Goal: Navigation & Orientation: Understand site structure

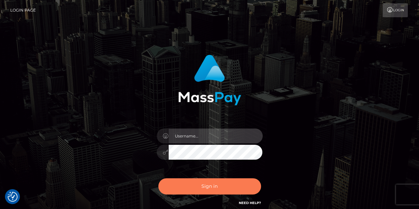
type input "annpin_chew"
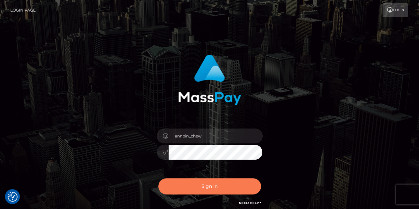
click at [197, 179] on button "Sign in" at bounding box center [209, 186] width 103 height 16
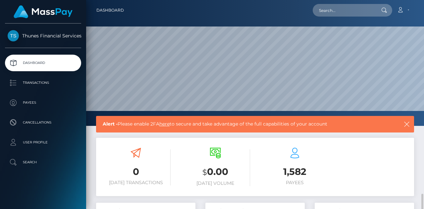
scroll to position [133, 0]
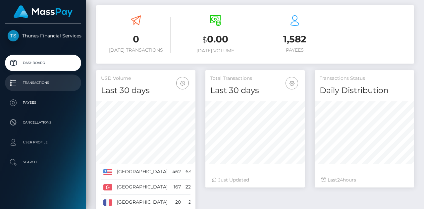
click at [39, 78] on p "Transactions" at bounding box center [43, 83] width 71 height 10
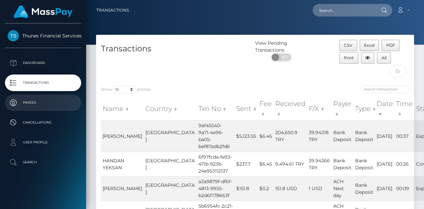
click at [26, 106] on p "Payees" at bounding box center [43, 103] width 71 height 10
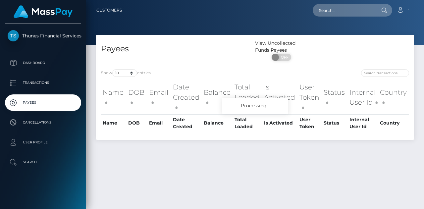
click at [44, 63] on p "Dashboard" at bounding box center [43, 63] width 71 height 10
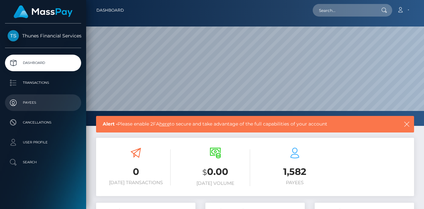
scroll to position [117, 99]
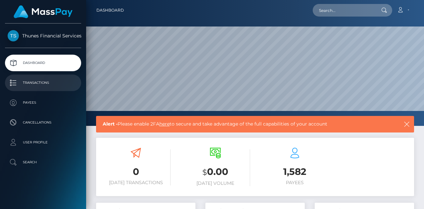
click at [53, 84] on p "Transactions" at bounding box center [43, 83] width 71 height 10
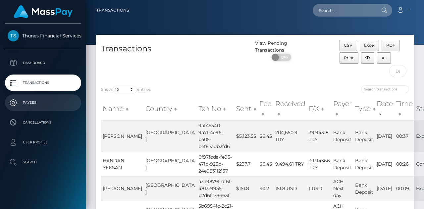
click at [48, 108] on link "Payees" at bounding box center [43, 102] width 76 height 17
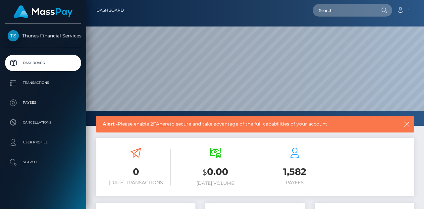
scroll to position [117, 99]
